Goal: Task Accomplishment & Management: Use online tool/utility

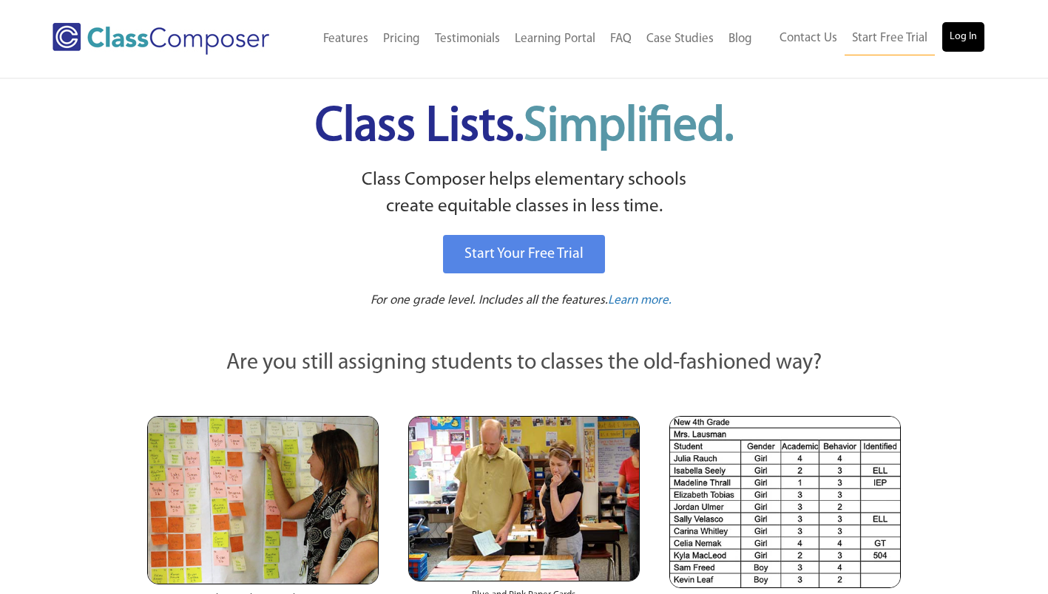
click at [966, 32] on link "Log In" at bounding box center [963, 37] width 42 height 30
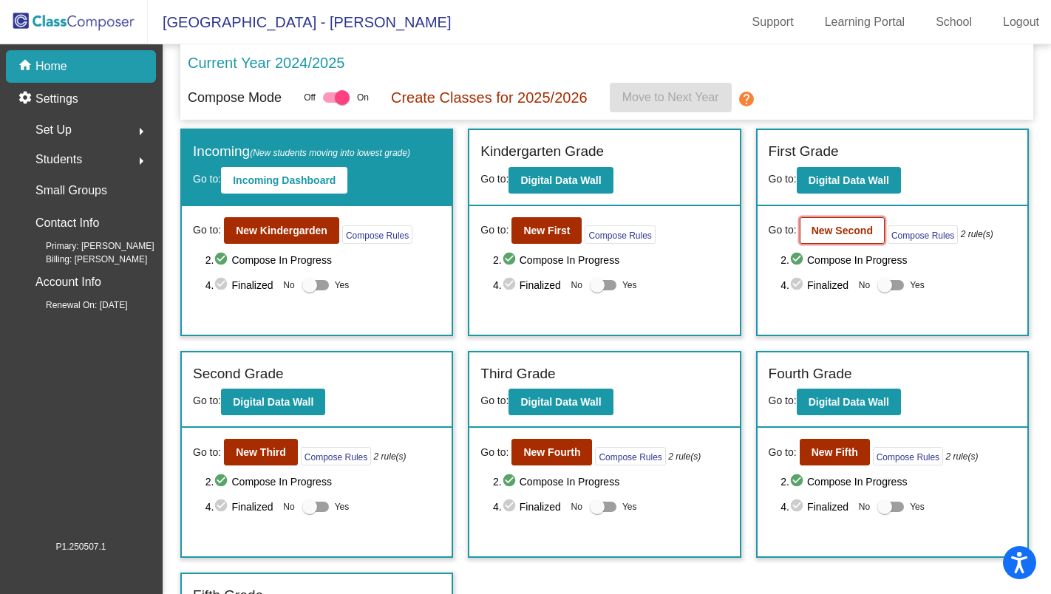
click at [815, 231] on b "New Second" at bounding box center [842, 231] width 61 height 12
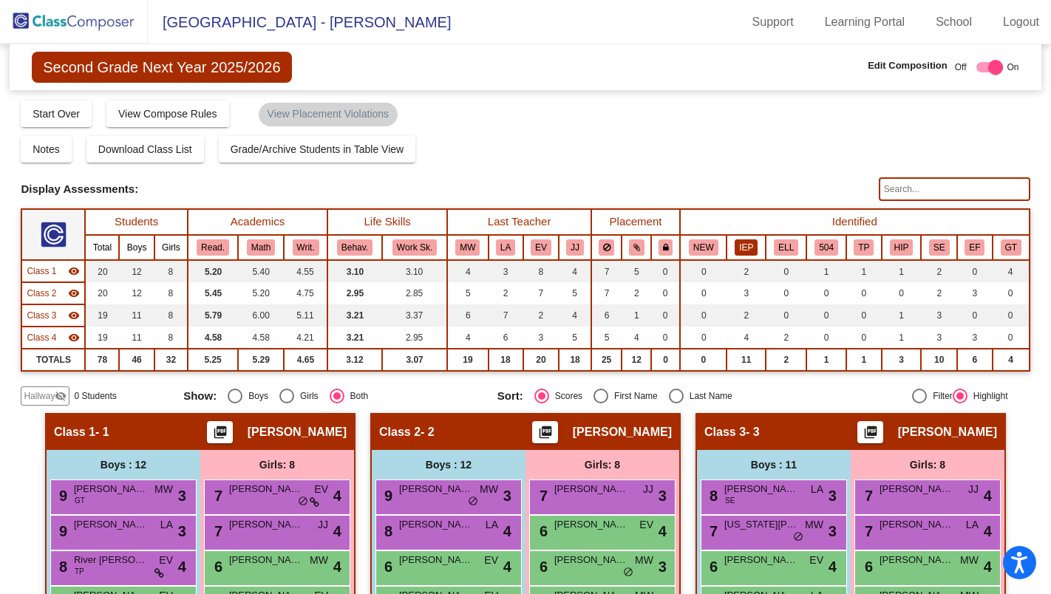
click at [750, 241] on button "IEP" at bounding box center [746, 248] width 23 height 16
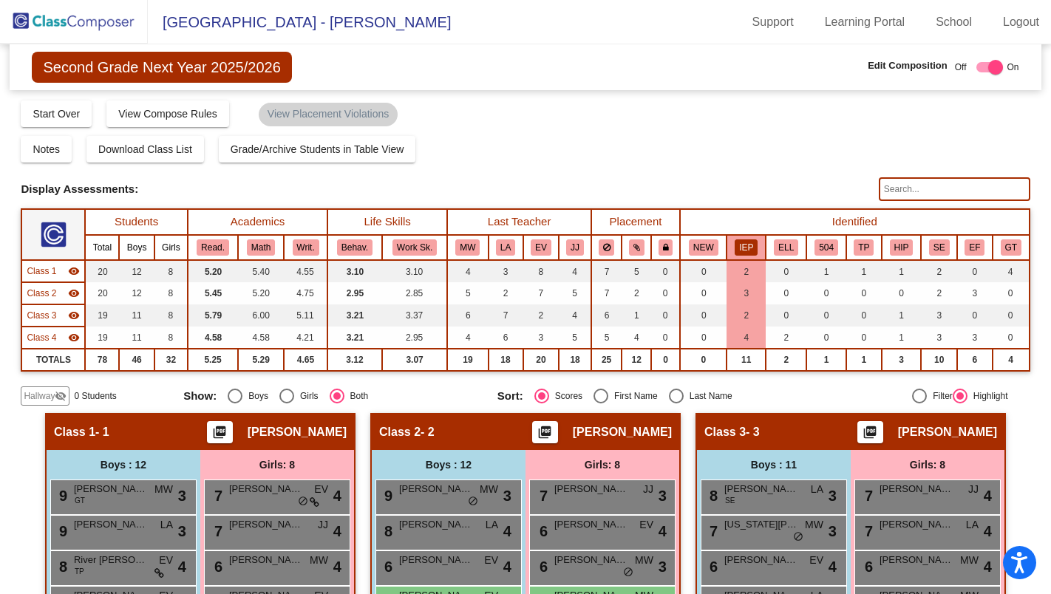
click at [821, 111] on div "Compose Start Over Submit Classes Compose has been submitted Check for Incomple…" at bounding box center [525, 113] width 1009 height 28
